Goal: Browse casually: Explore the website without a specific task or goal

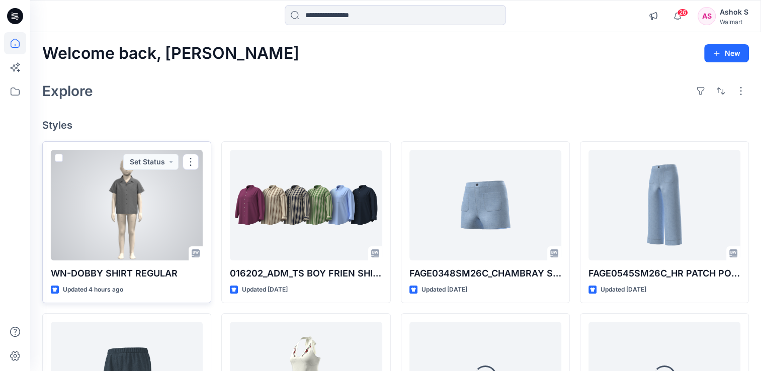
click at [132, 217] on div at bounding box center [127, 205] width 152 height 111
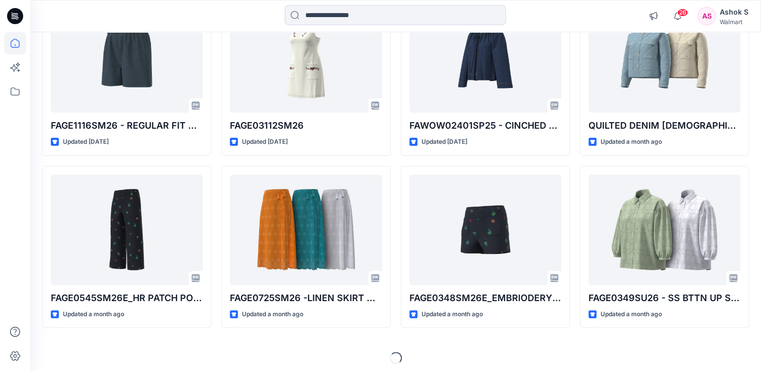
scroll to position [324, 0]
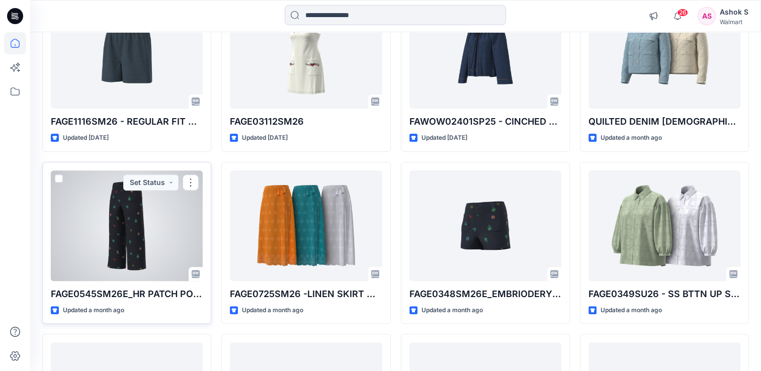
click at [152, 224] on div at bounding box center [127, 226] width 152 height 111
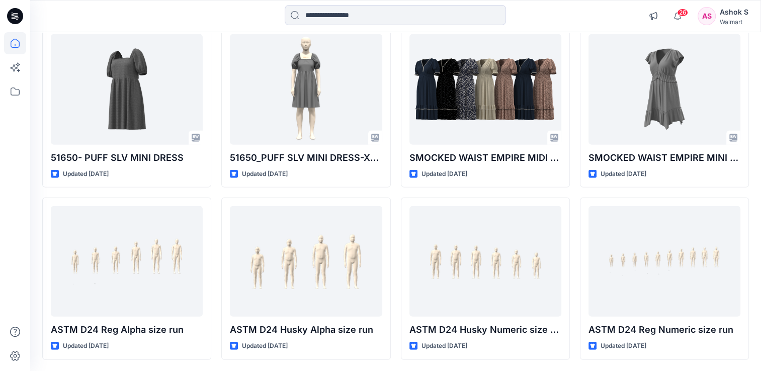
scroll to position [2390, 0]
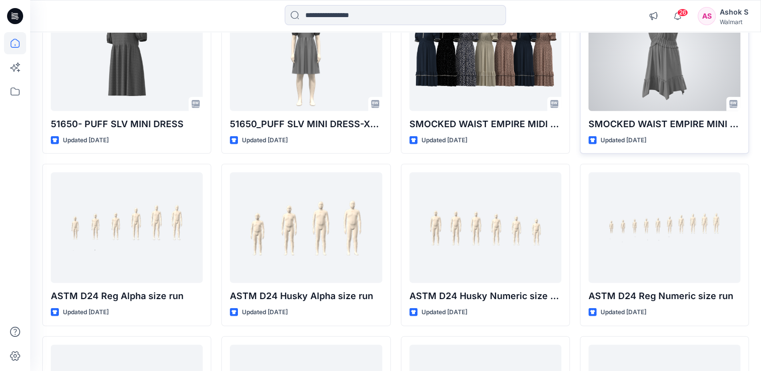
click at [656, 109] on div "SMOCKED WAIST EMPIRE MINI DRESS Updated [DATE] Set Status" at bounding box center [664, 73] width 169 height 163
click at [647, 73] on div at bounding box center [665, 56] width 152 height 111
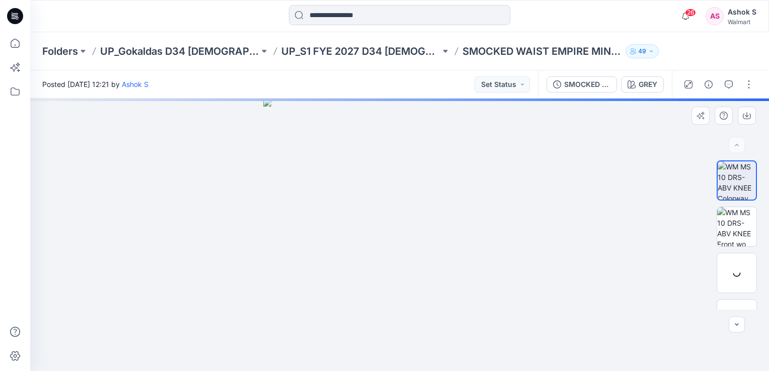
drag, startPoint x: 331, startPoint y: 131, endPoint x: 493, endPoint y: 250, distance: 201.3
click at [493, 250] on img at bounding box center [399, 235] width 273 height 273
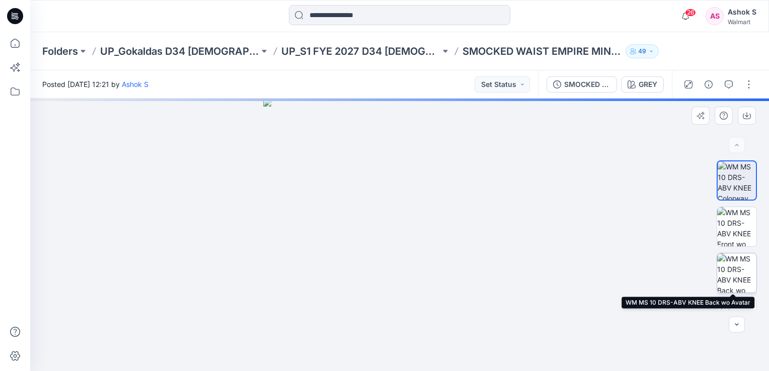
click at [739, 278] on img at bounding box center [736, 273] width 39 height 39
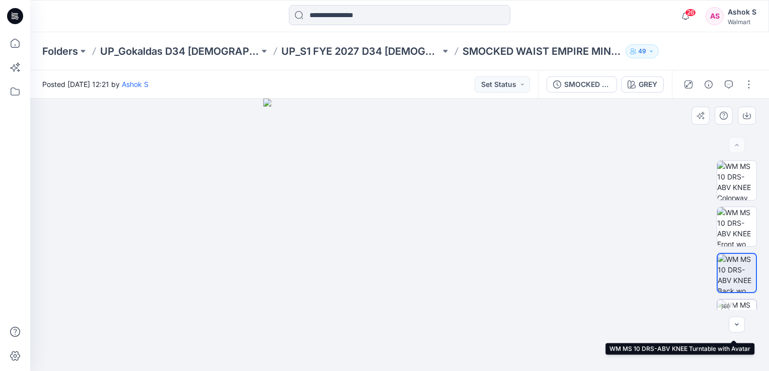
click at [740, 305] on img at bounding box center [736, 319] width 39 height 39
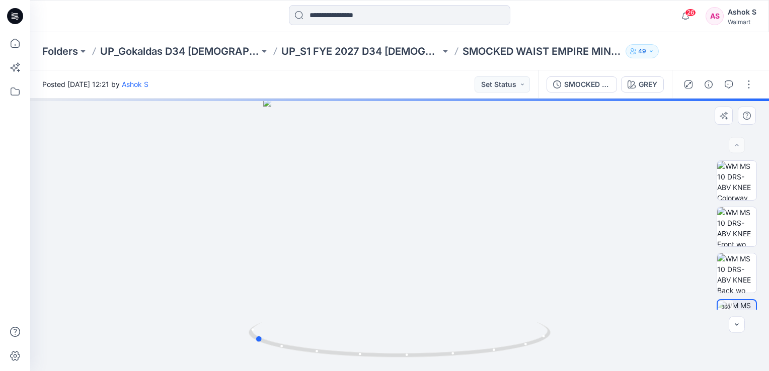
drag, startPoint x: 403, startPoint y: 359, endPoint x: 568, endPoint y: 319, distance: 169.9
click at [568, 319] on div at bounding box center [399, 235] width 739 height 273
click at [15, 17] on icon at bounding box center [14, 17] width 4 height 1
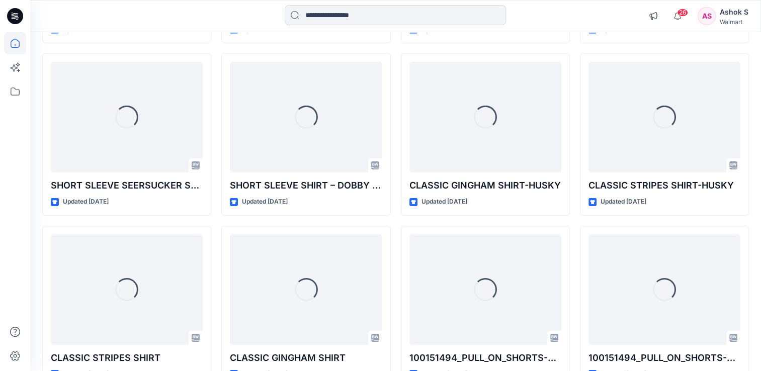
scroll to position [3212, 0]
